Goal: Check status: Check status

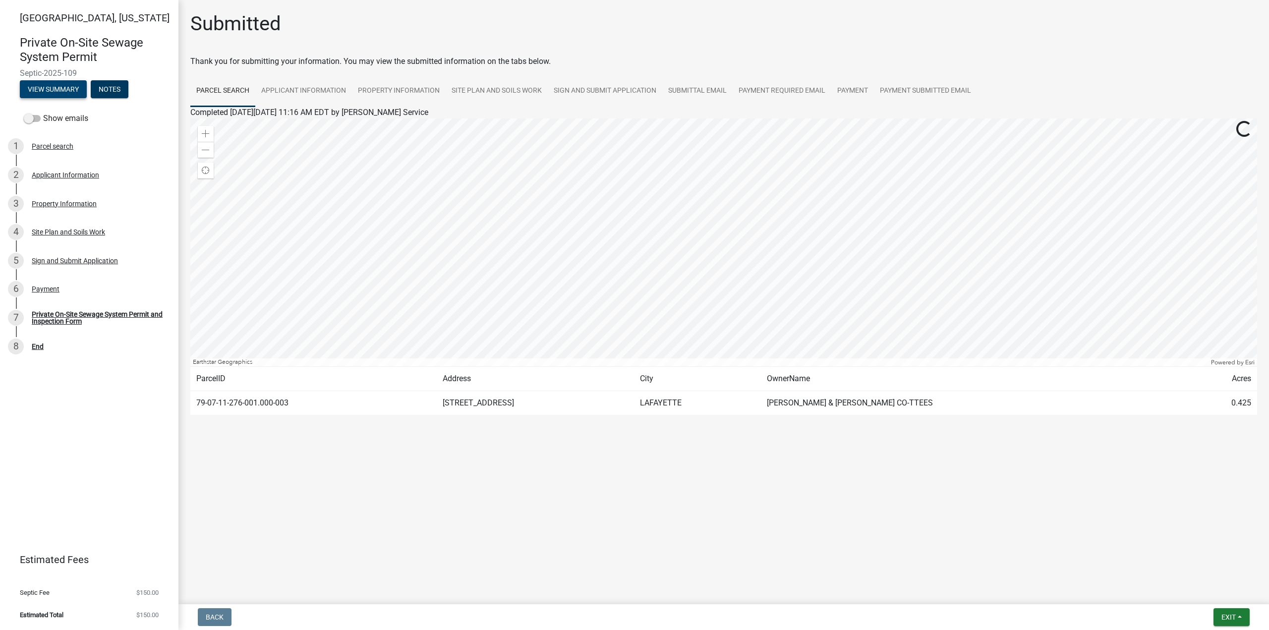
click at [68, 87] on button "View Summary" at bounding box center [53, 89] width 67 height 18
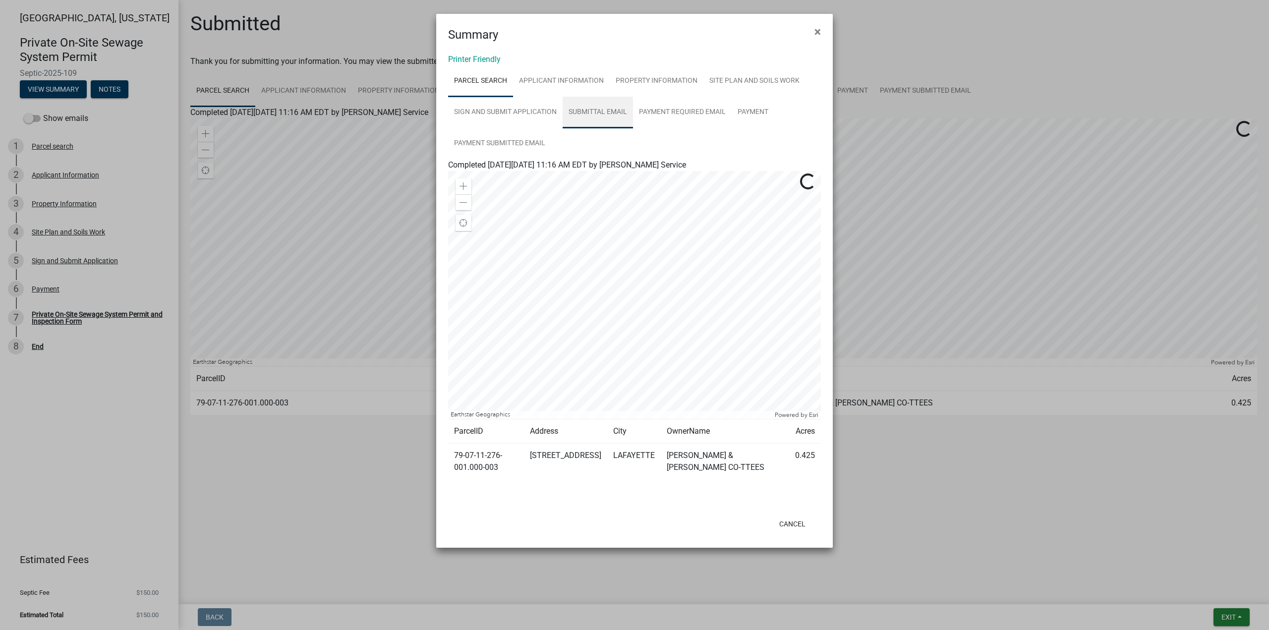
click at [588, 114] on link "Submittal Email" at bounding box center [598, 113] width 70 height 32
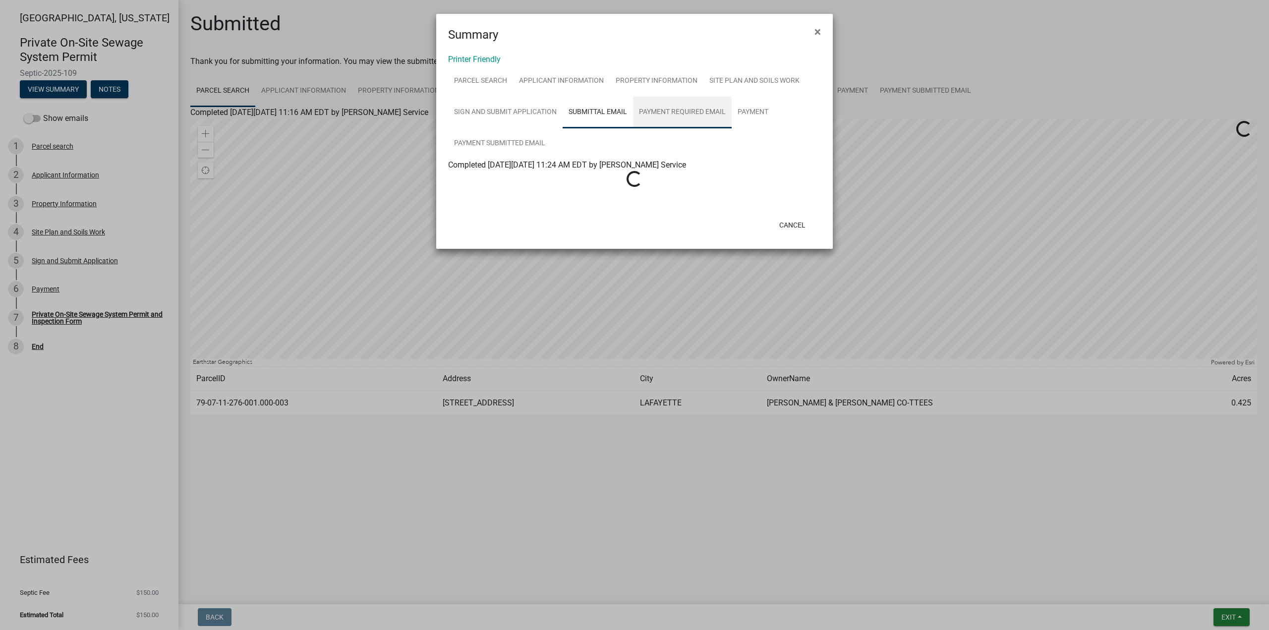
click at [676, 113] on link "Payment Required Email" at bounding box center [682, 113] width 99 height 32
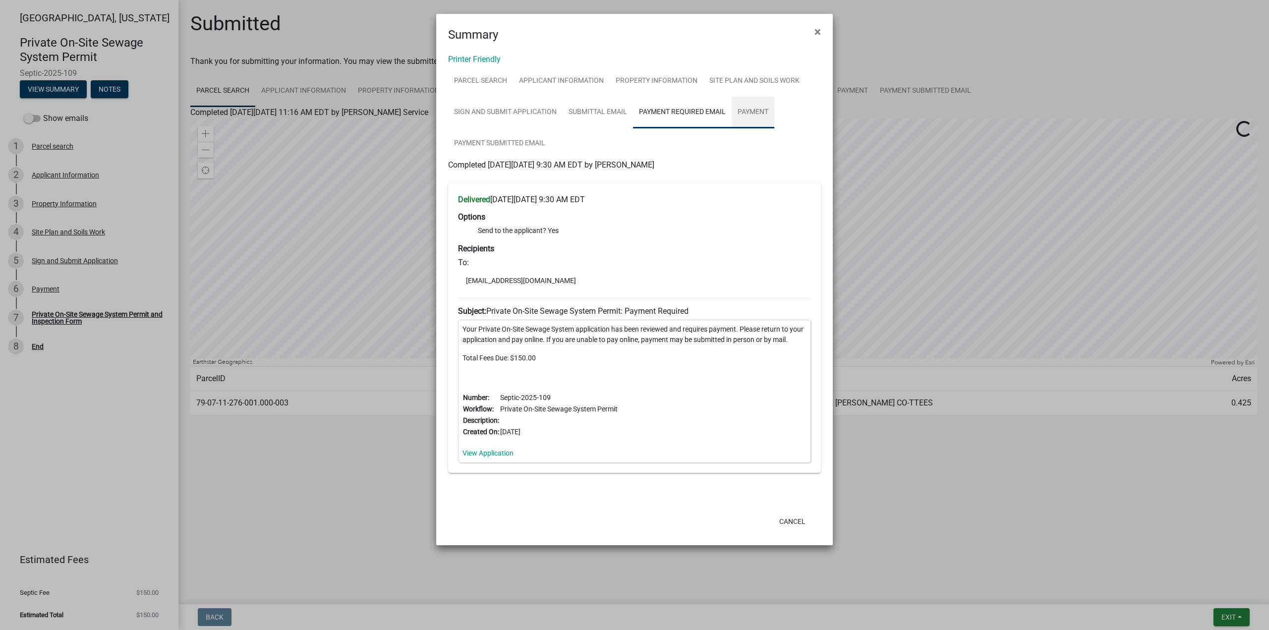
click at [763, 117] on link "Payment" at bounding box center [753, 113] width 43 height 32
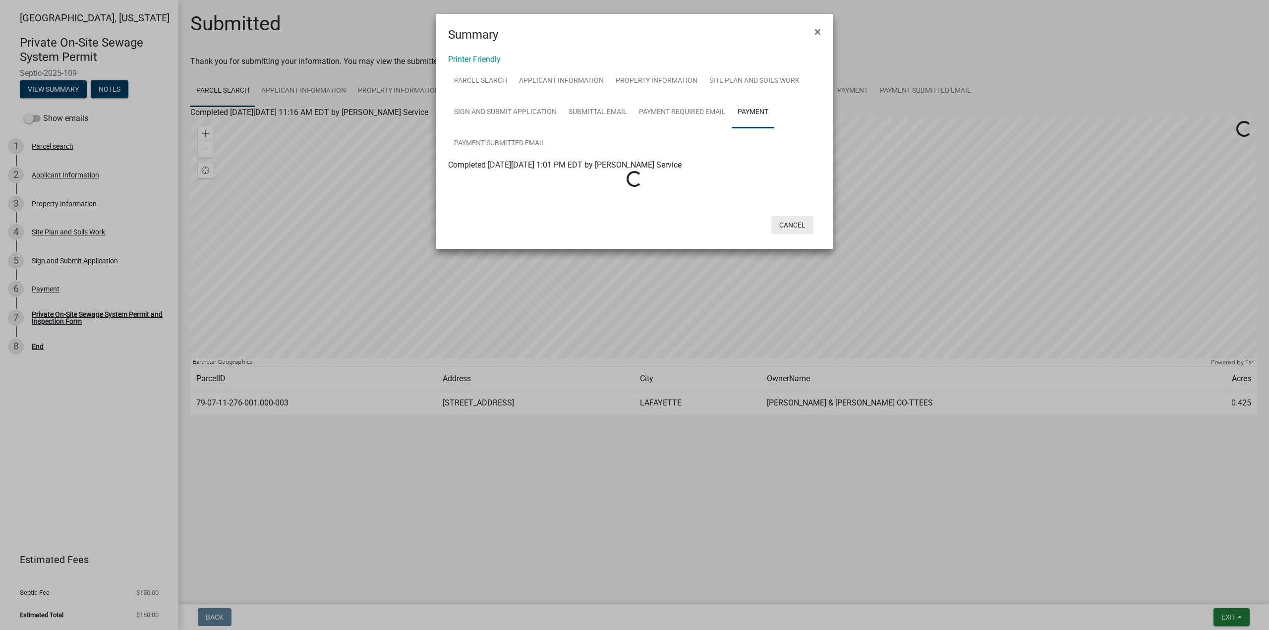
click at [798, 231] on button "Cancel" at bounding box center [792, 225] width 42 height 18
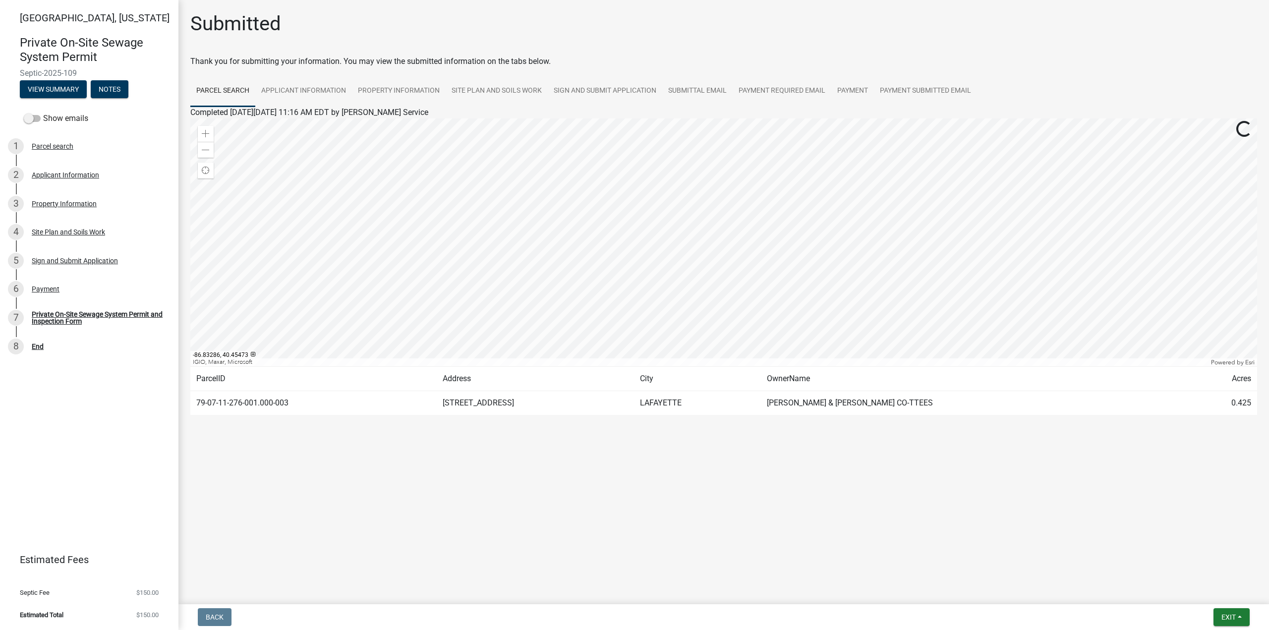
click at [422, 18] on div "Submitted" at bounding box center [723, 28] width 1067 height 32
click at [121, 83] on button "Notes" at bounding box center [110, 89] width 38 height 18
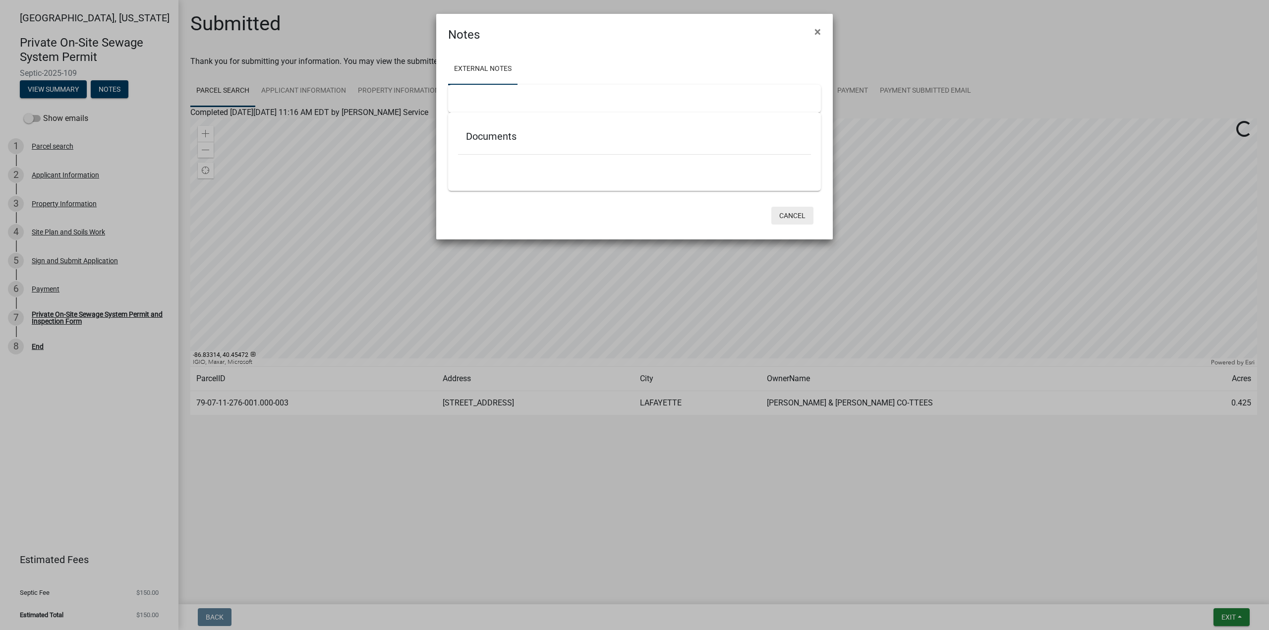
click at [802, 217] on button "Cancel" at bounding box center [792, 216] width 42 height 18
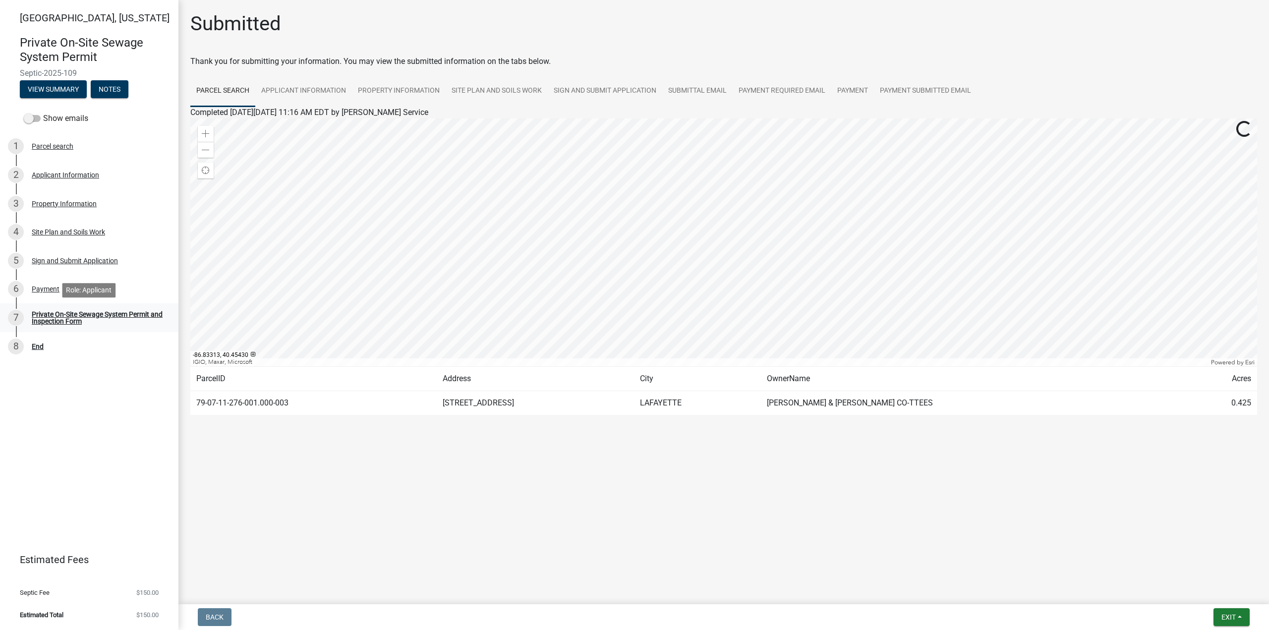
click at [113, 317] on div "Private On-Site Sewage System Permit and Inspection Form" at bounding box center [97, 318] width 131 height 14
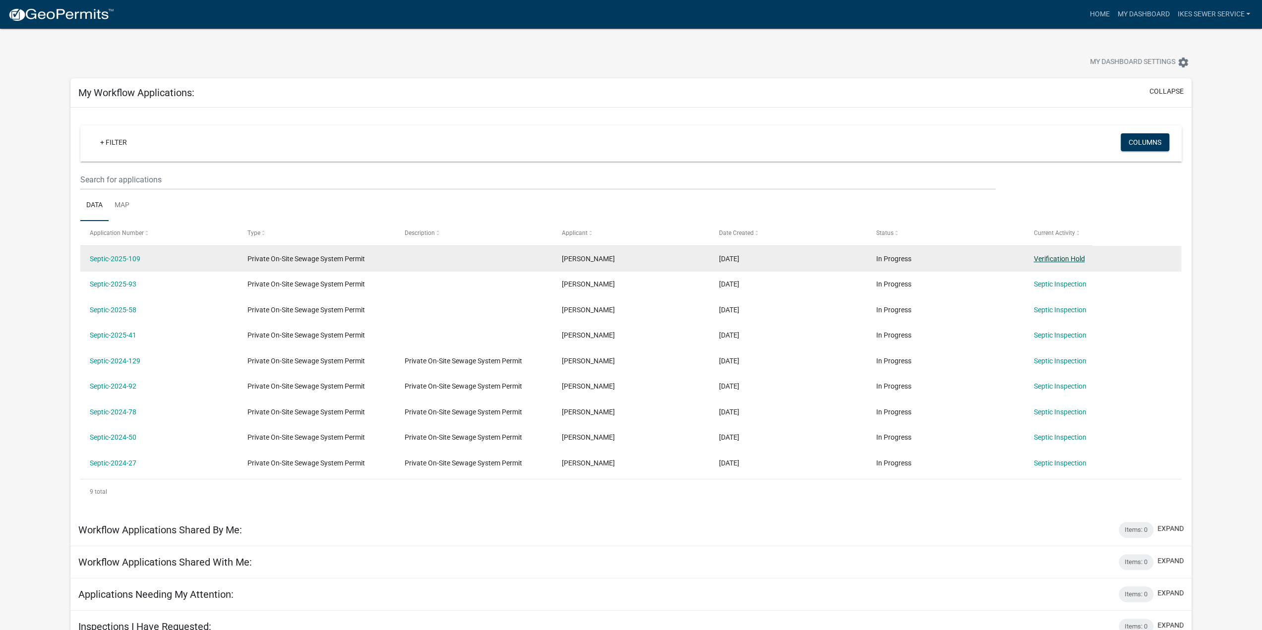
click at [1072, 256] on link "Verification Hold" at bounding box center [1058, 259] width 51 height 8
